Goal: Find specific fact

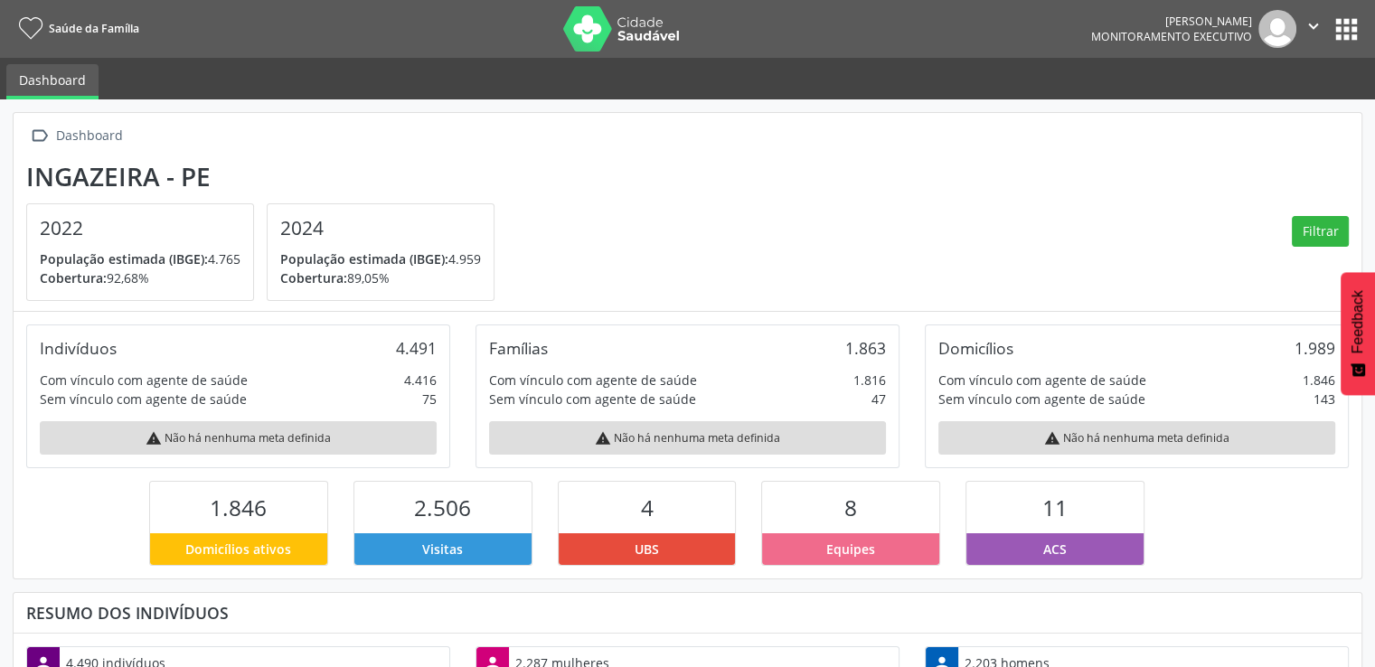
scroll to position [297, 449]
click at [1355, 29] on button "apps" at bounding box center [1347, 30] width 32 height 32
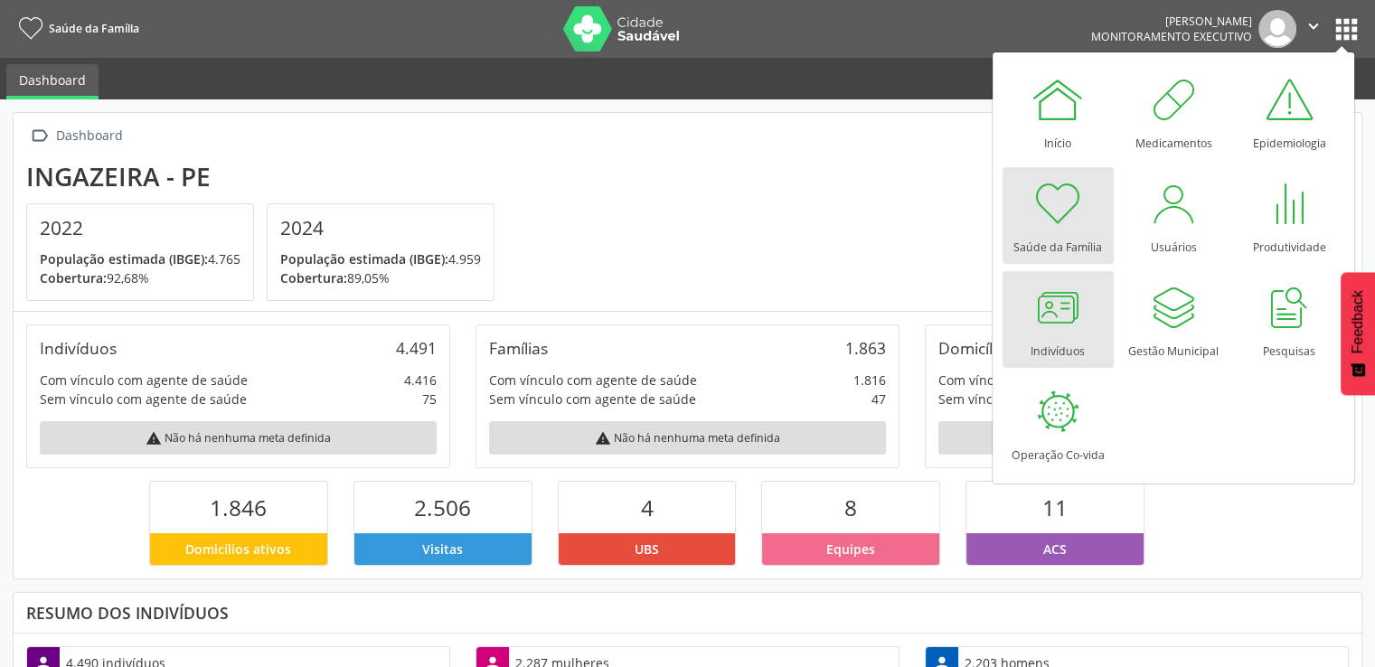
click at [1067, 322] on div at bounding box center [1058, 307] width 54 height 54
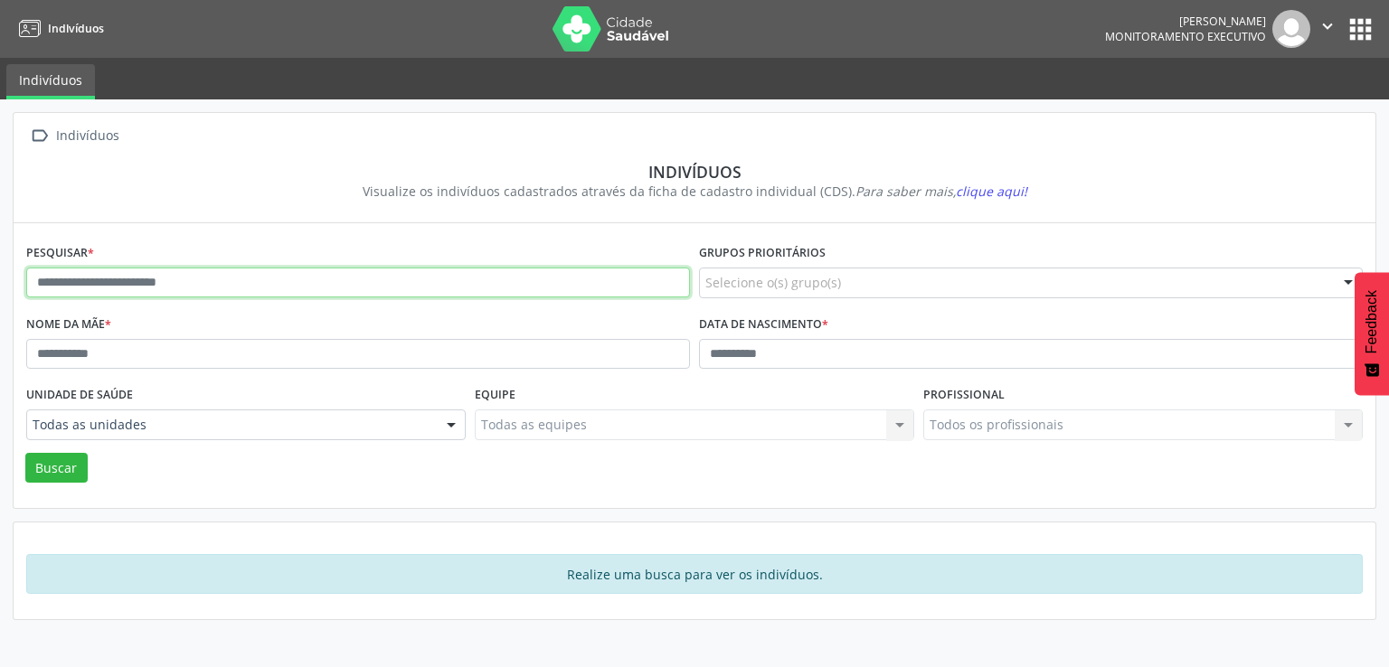
click at [211, 273] on input "text" at bounding box center [358, 283] width 664 height 31
type input "**********"
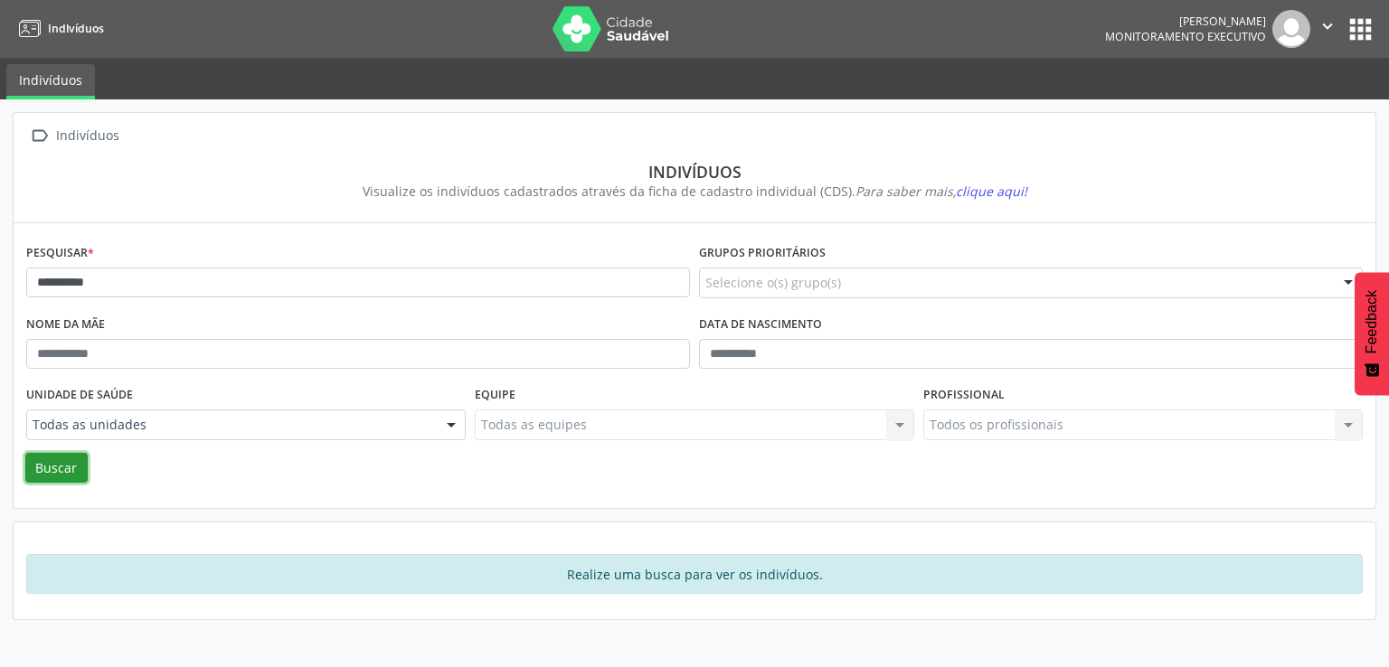
click at [69, 466] on button "Buscar" at bounding box center [56, 468] width 62 height 31
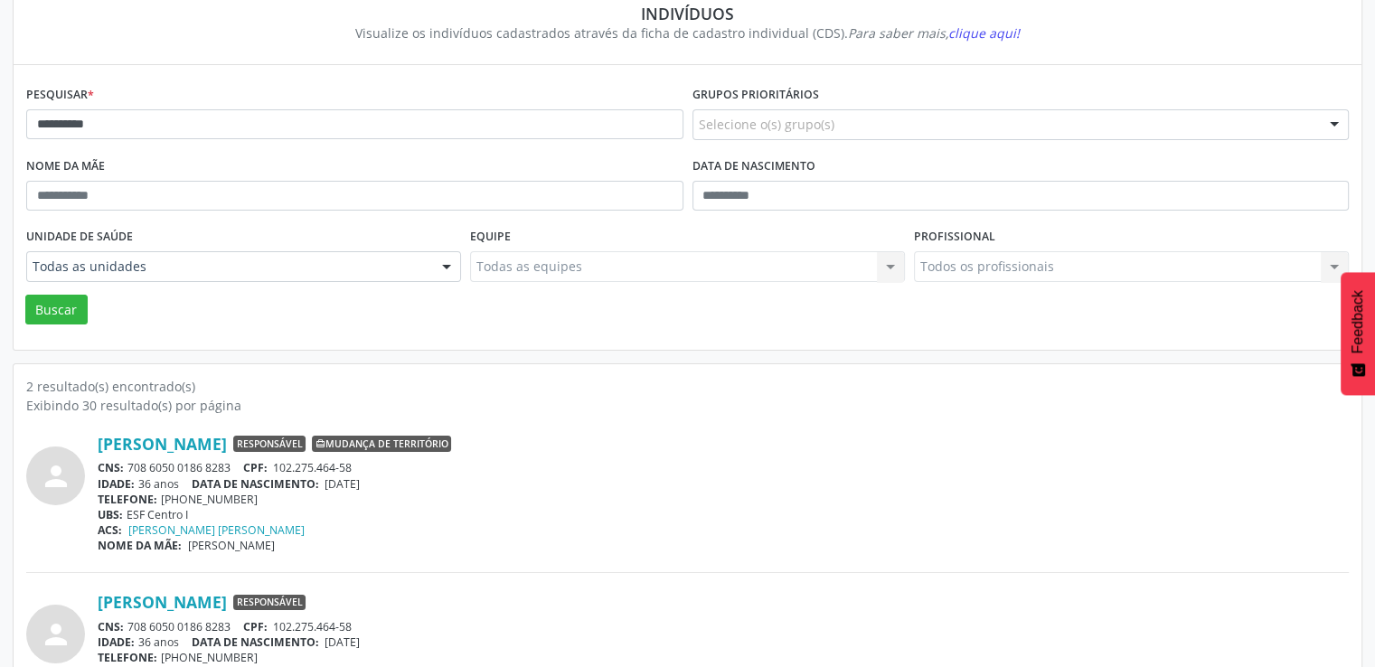
scroll to position [228, 0]
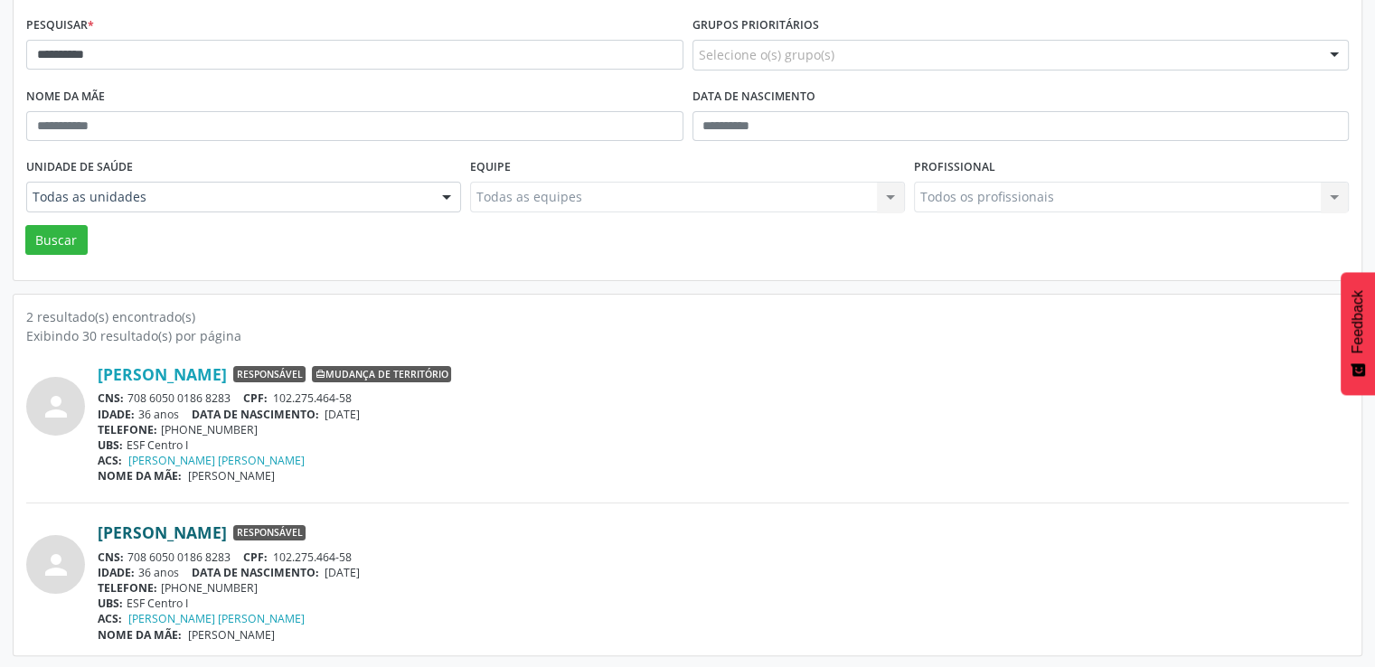
click at [144, 529] on link "[PERSON_NAME]" at bounding box center [162, 533] width 129 height 20
click at [777, 393] on div "CNS: 708 6050 0186 8283 CPF: 102.275.464-58" at bounding box center [723, 398] width 1251 height 15
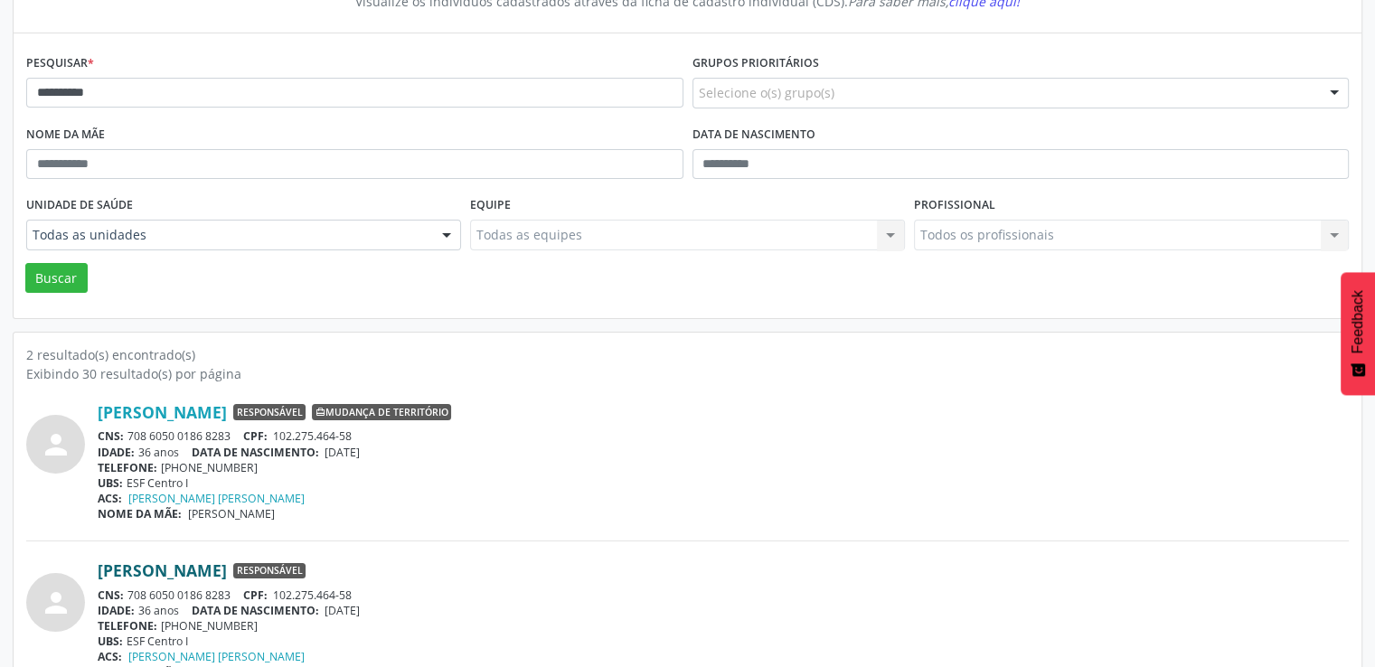
click at [184, 568] on link "[PERSON_NAME]" at bounding box center [162, 570] width 129 height 20
